Goal: Transaction & Acquisition: Book appointment/travel/reservation

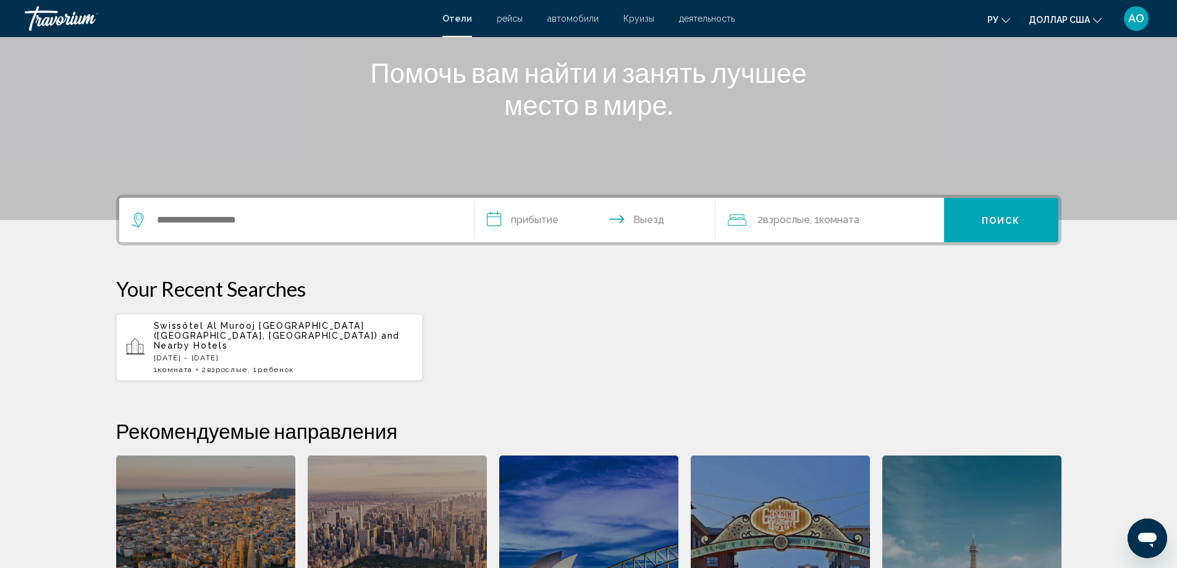
scroll to position [143, 0]
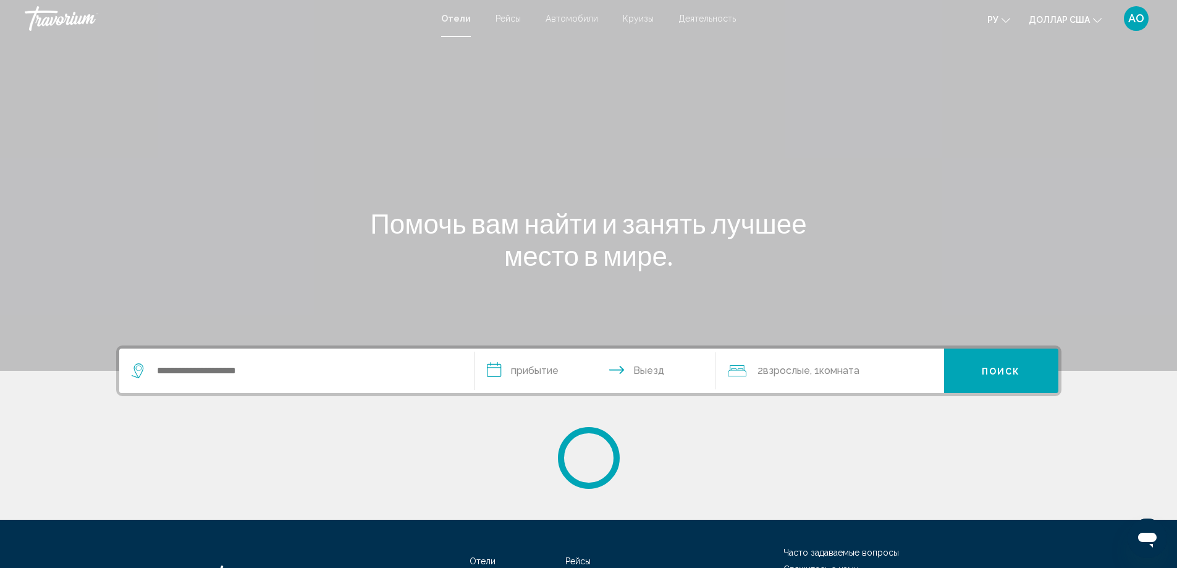
click at [209, 361] on div "Виджет поиска" at bounding box center [297, 370] width 330 height 44
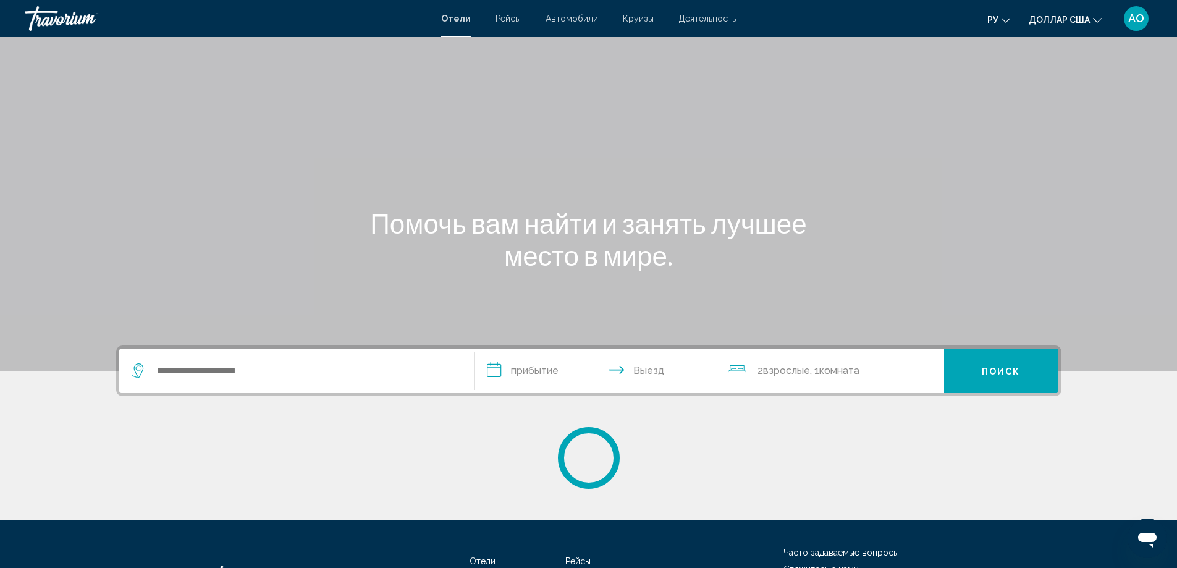
scroll to position [103, 0]
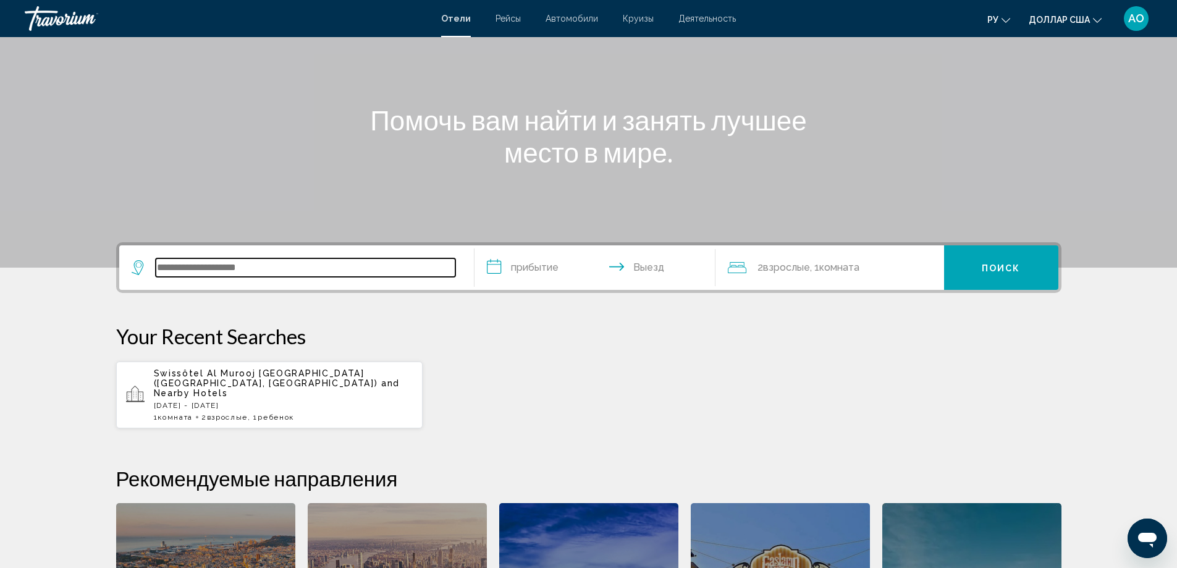
click at [183, 265] on input "Виджет поиска" at bounding box center [306, 267] width 300 height 19
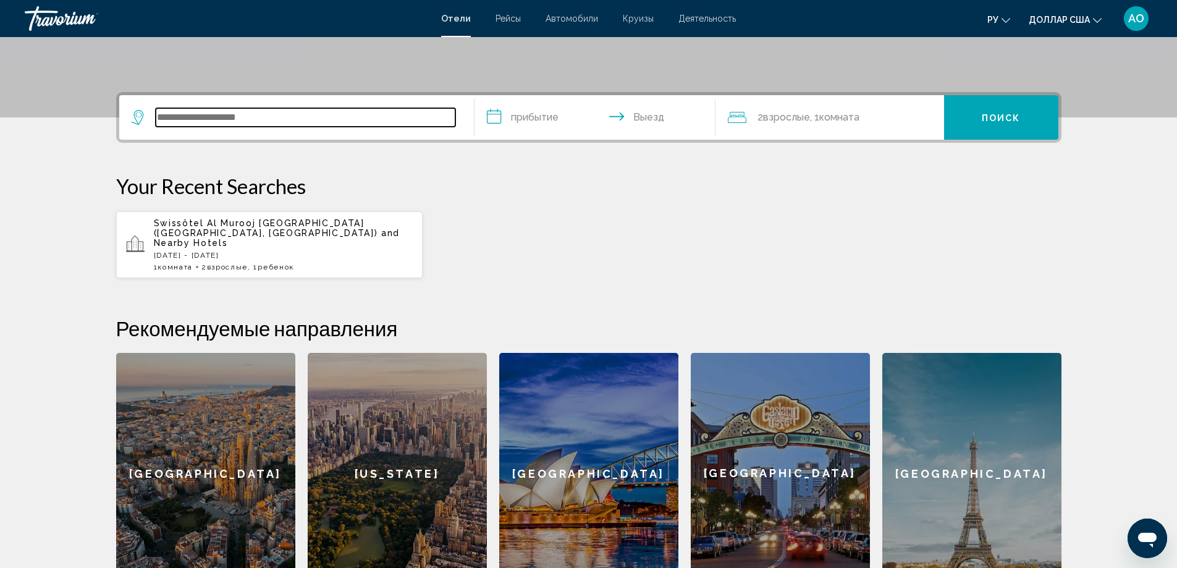
scroll to position [305, 0]
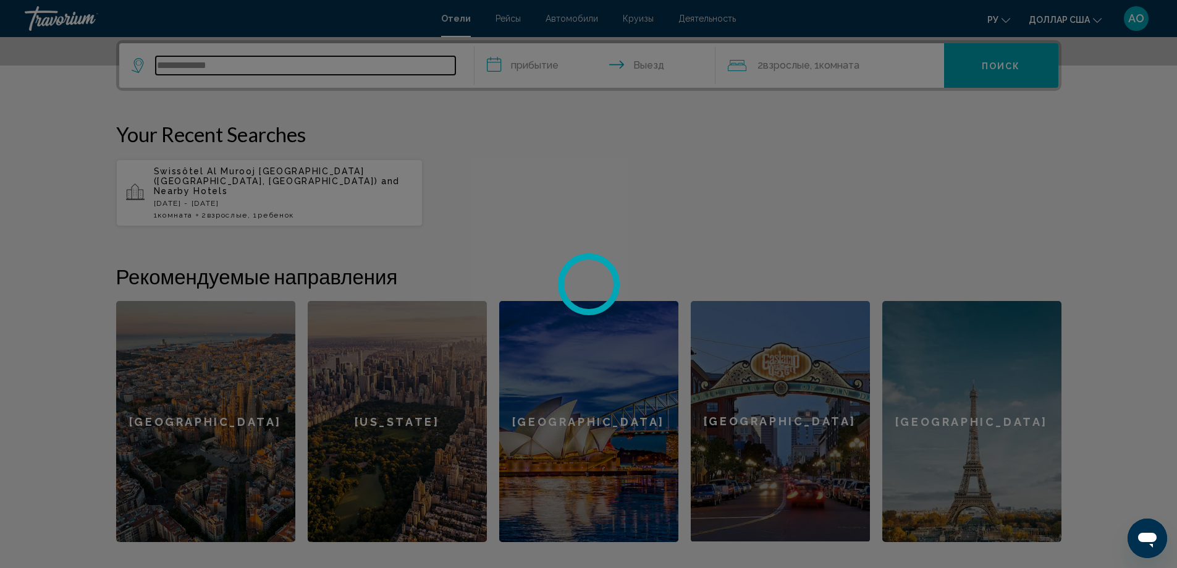
type input "**********"
